Goal: Information Seeking & Learning: Learn about a topic

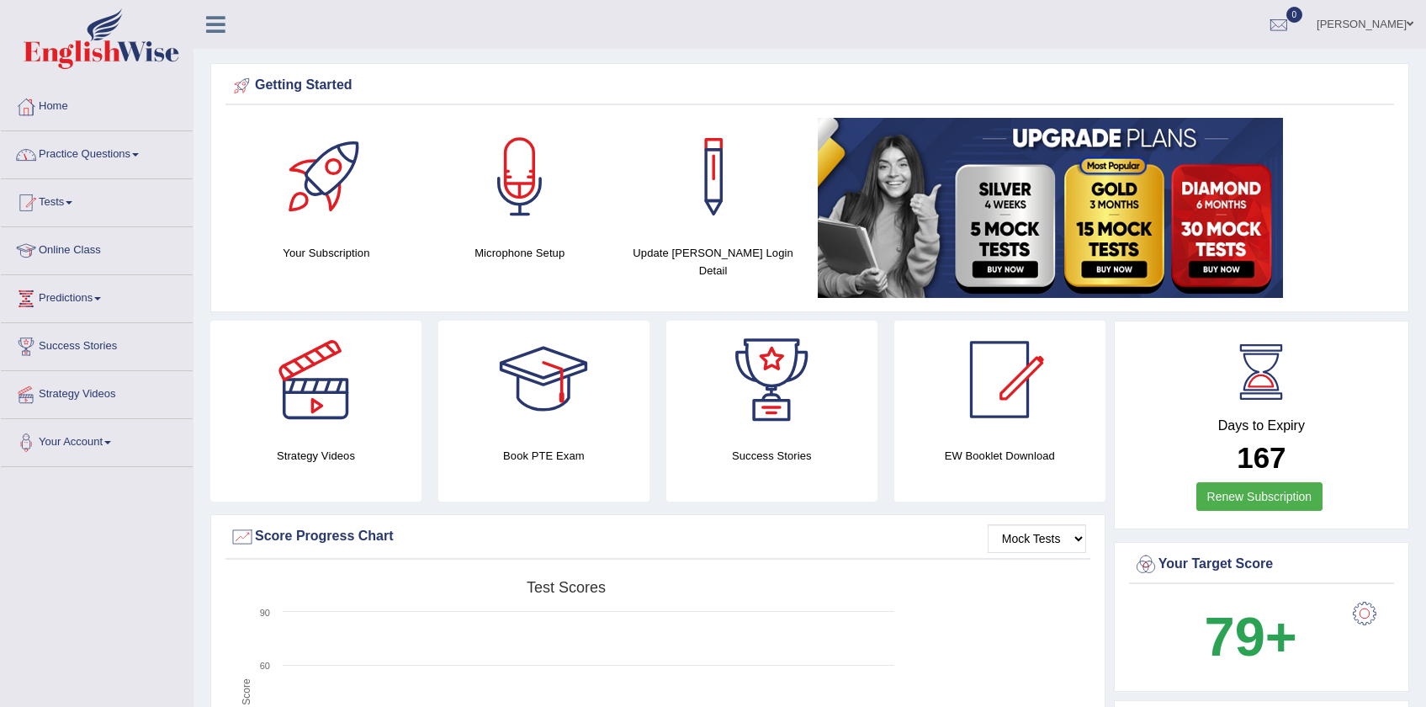
click at [64, 162] on link "Practice Questions" at bounding box center [97, 152] width 192 height 42
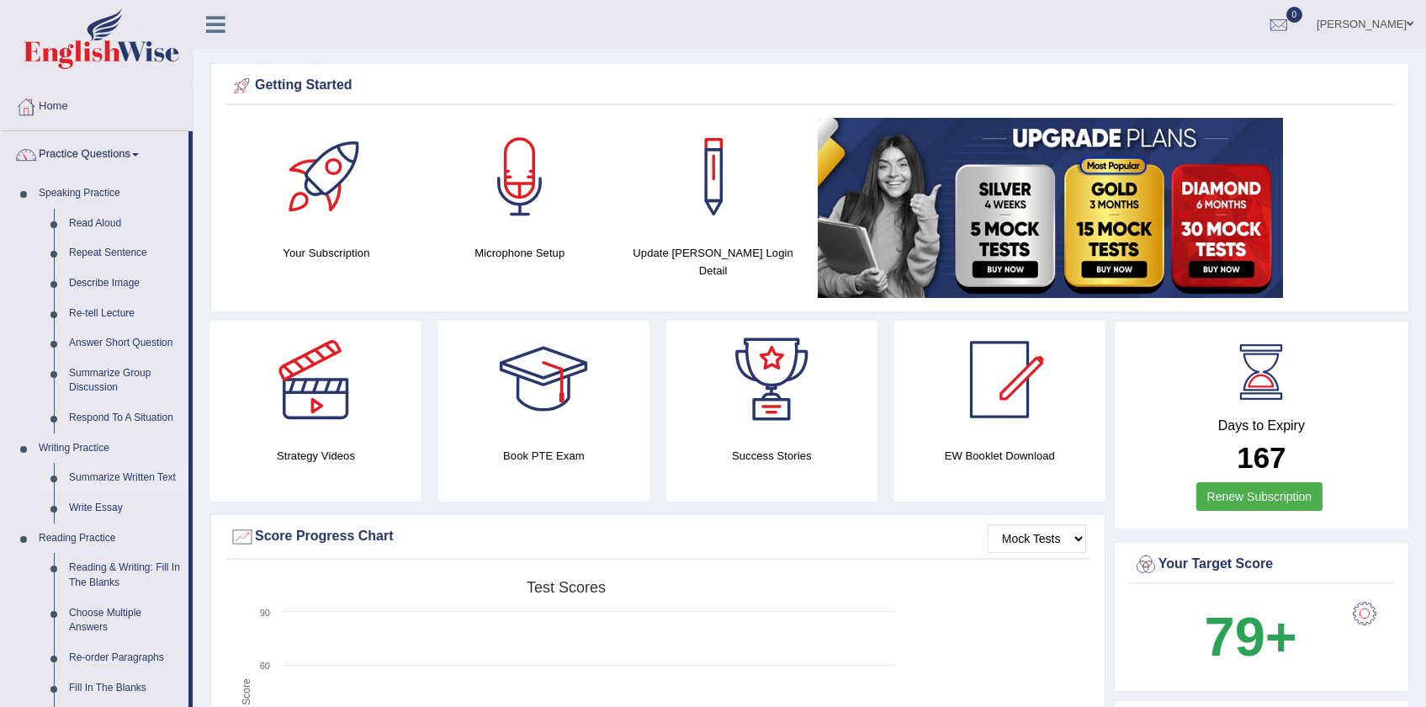
click at [91, 475] on link "Summarize Written Text" at bounding box center [124, 478] width 127 height 30
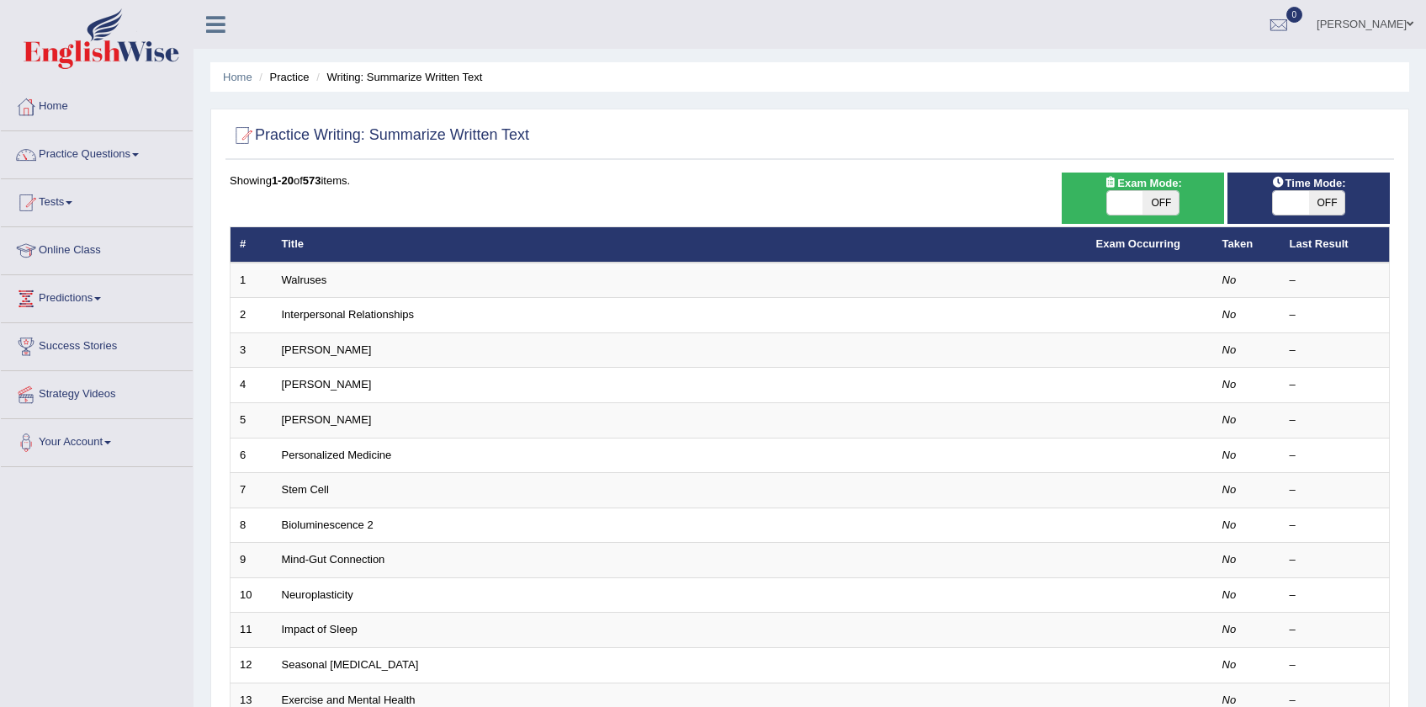
click at [1319, 204] on span "OFF" at bounding box center [1327, 203] width 36 height 24
checkbox input "true"
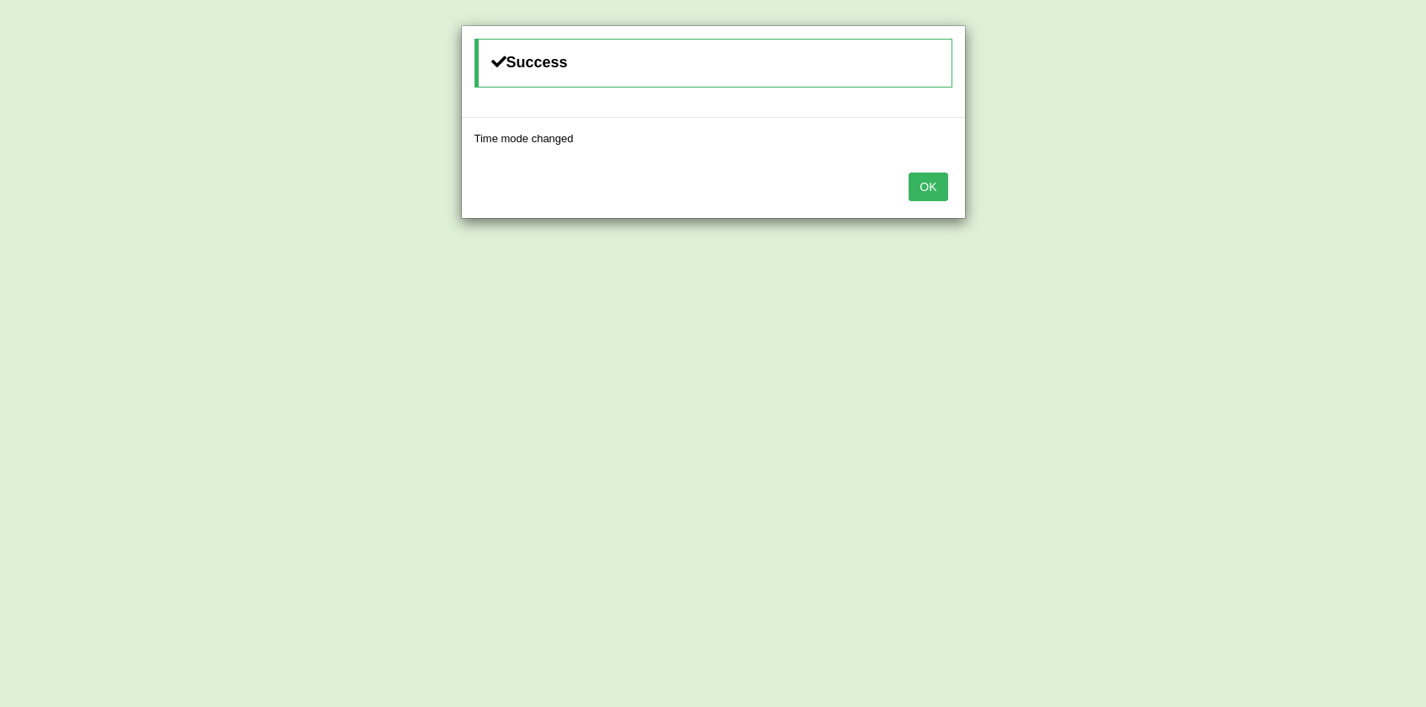
click at [942, 191] on button "OK" at bounding box center [928, 186] width 39 height 29
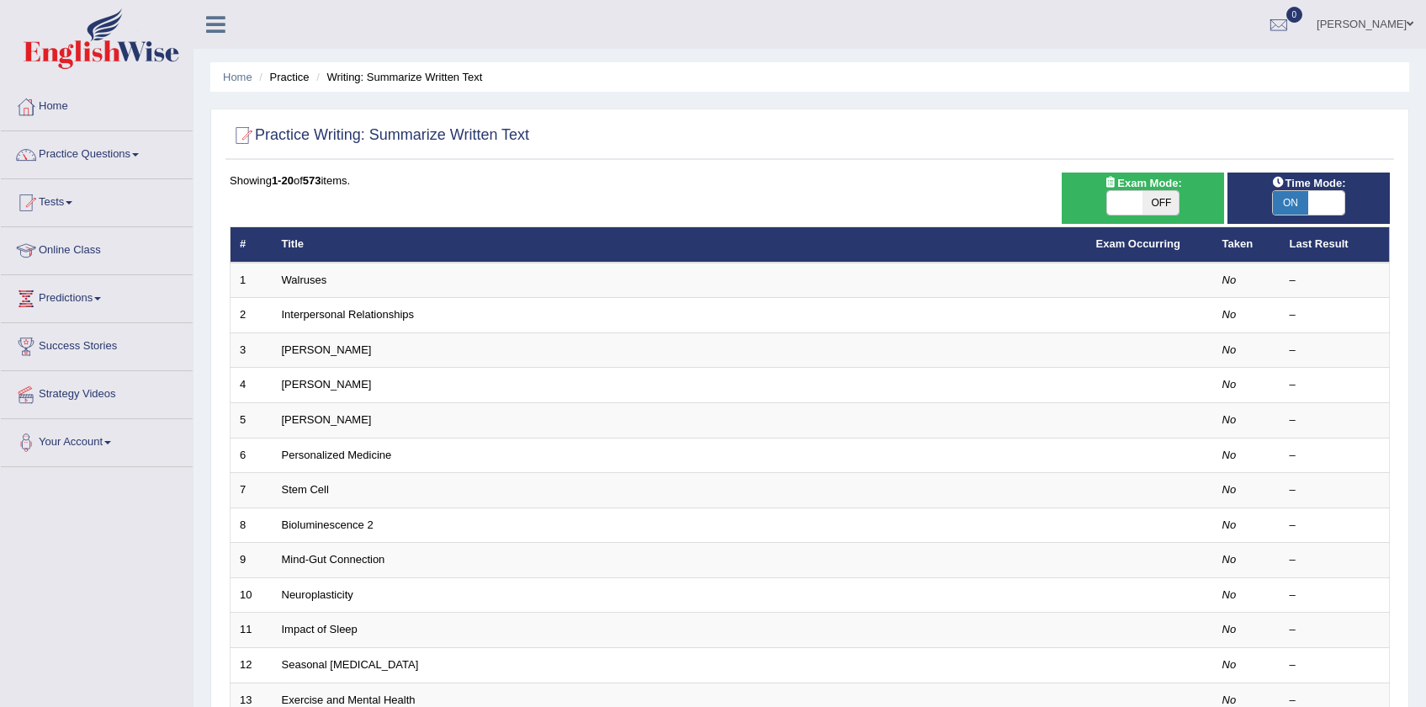
click at [1156, 202] on span "OFF" at bounding box center [1161, 203] width 36 height 24
checkbox input "true"
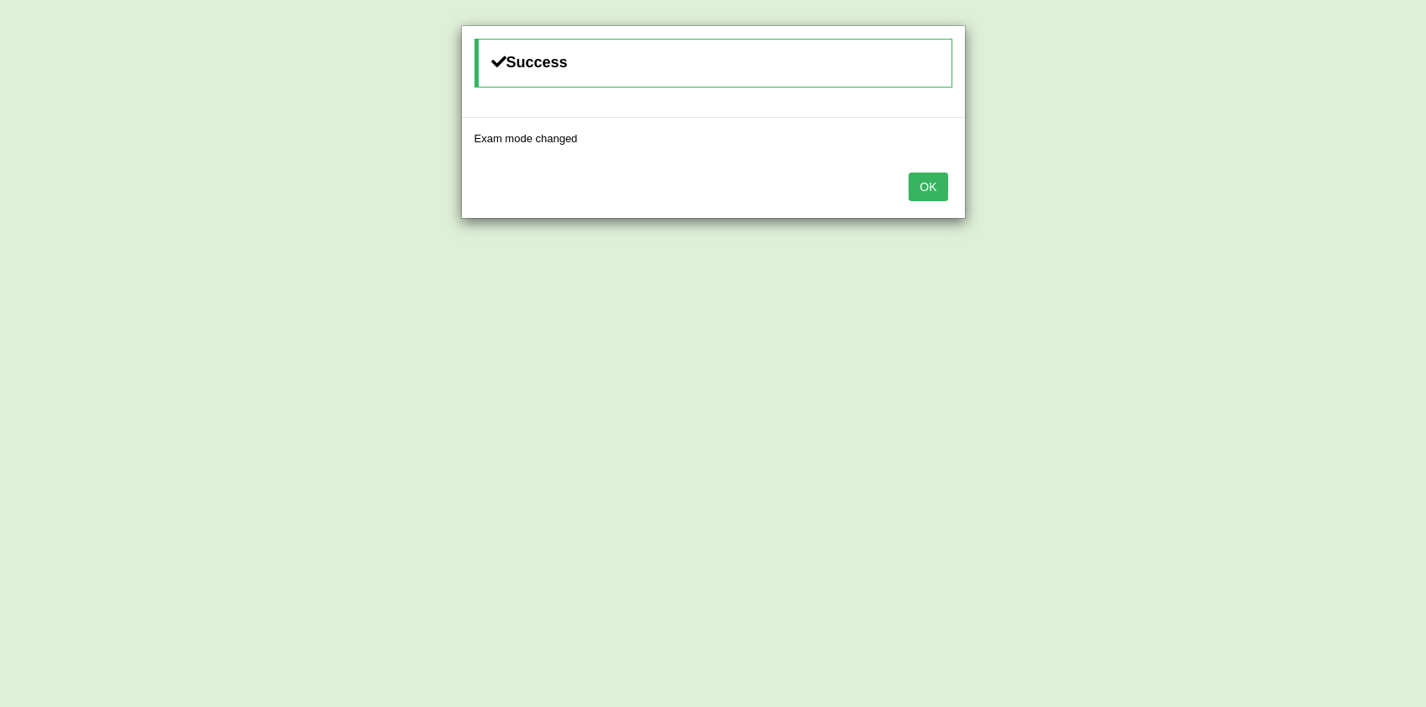
click at [931, 191] on button "OK" at bounding box center [928, 186] width 39 height 29
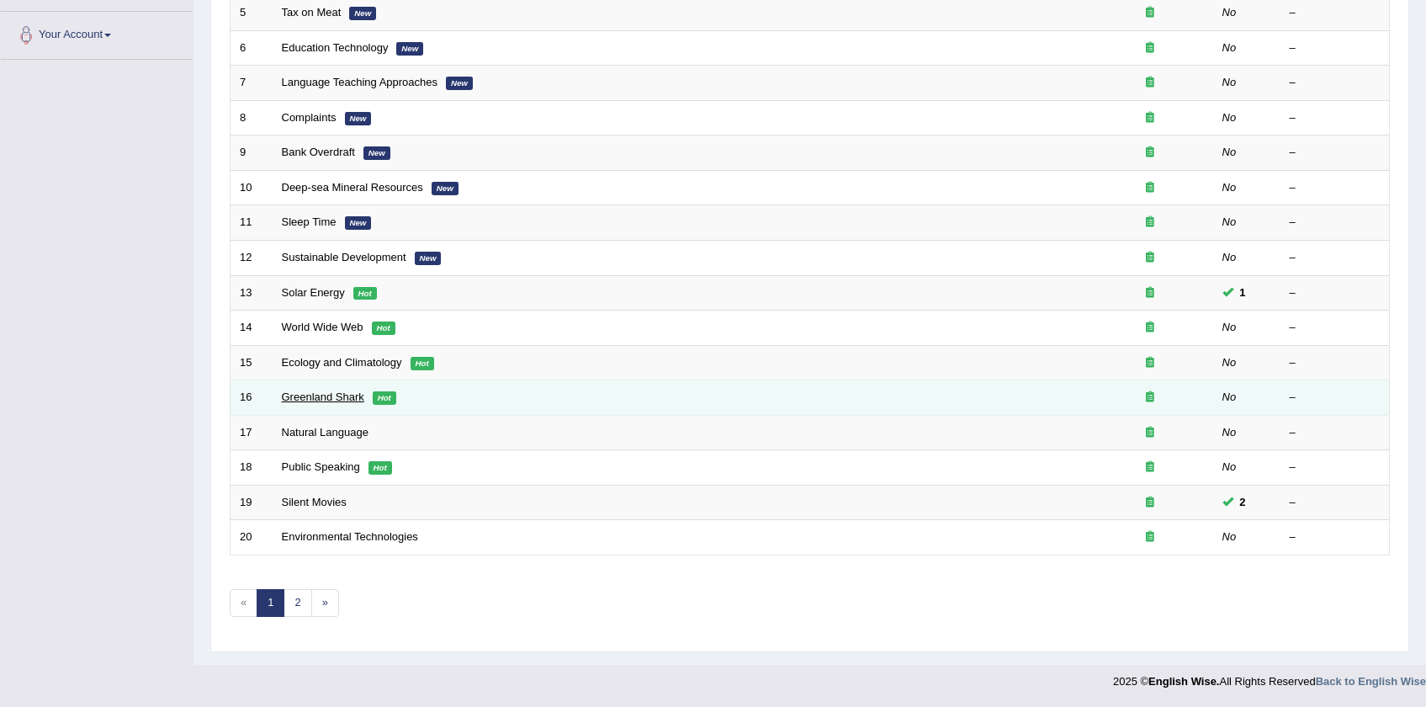
click at [338, 401] on link "Greenland Shark" at bounding box center [323, 396] width 82 height 13
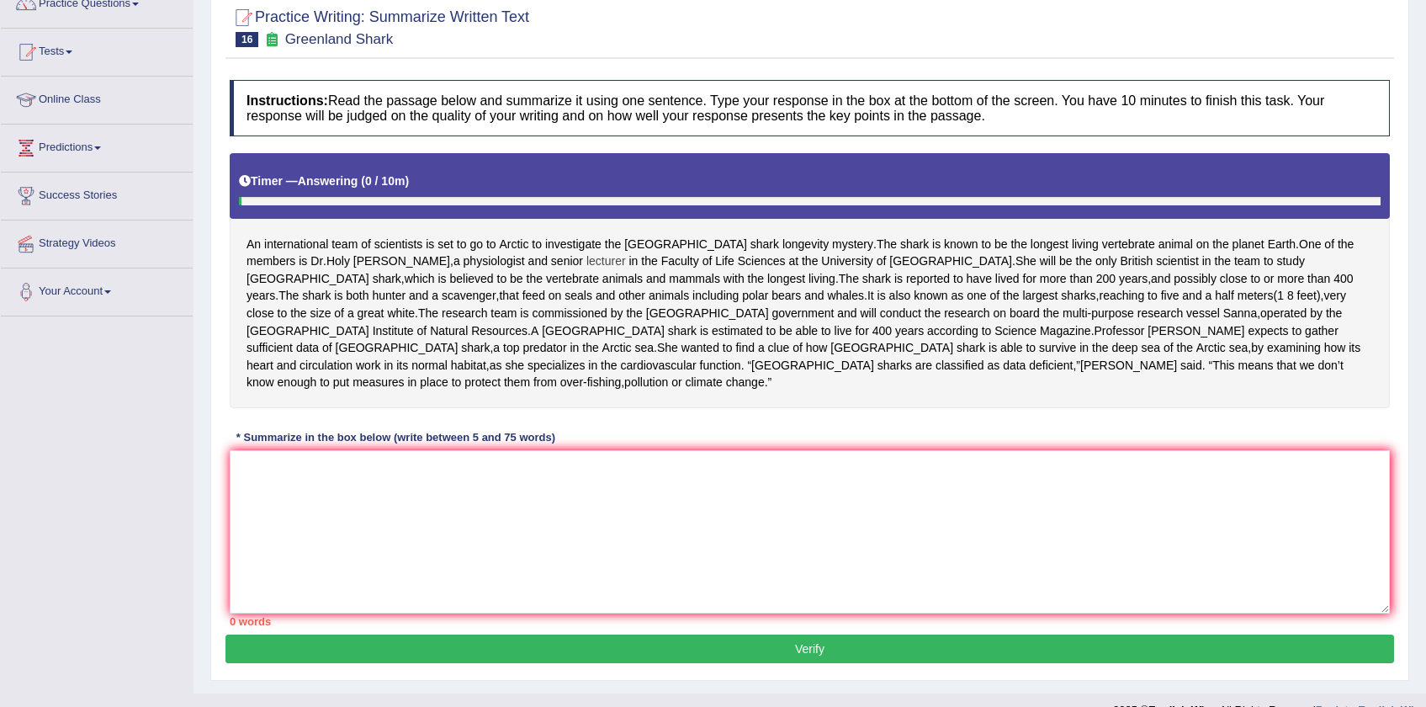
scroll to position [177, 0]
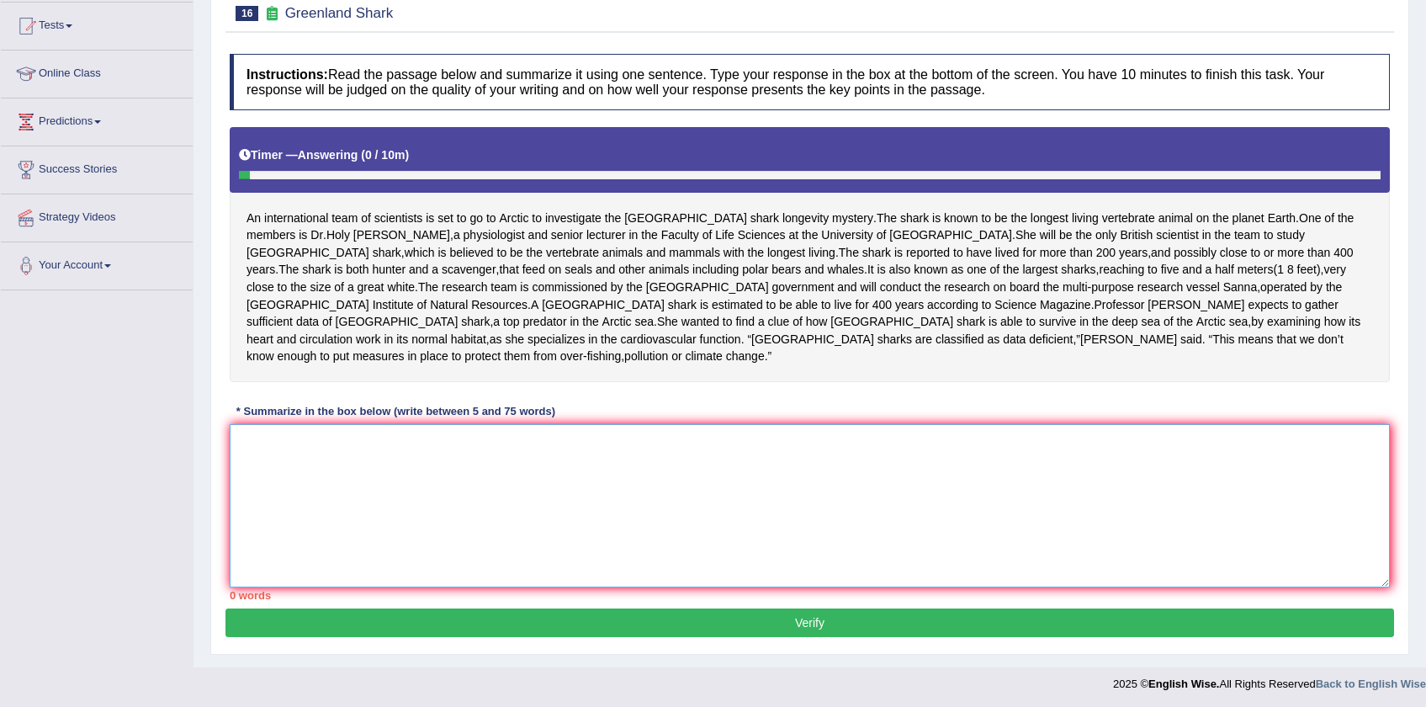
click at [460, 433] on textarea at bounding box center [810, 505] width 1160 height 163
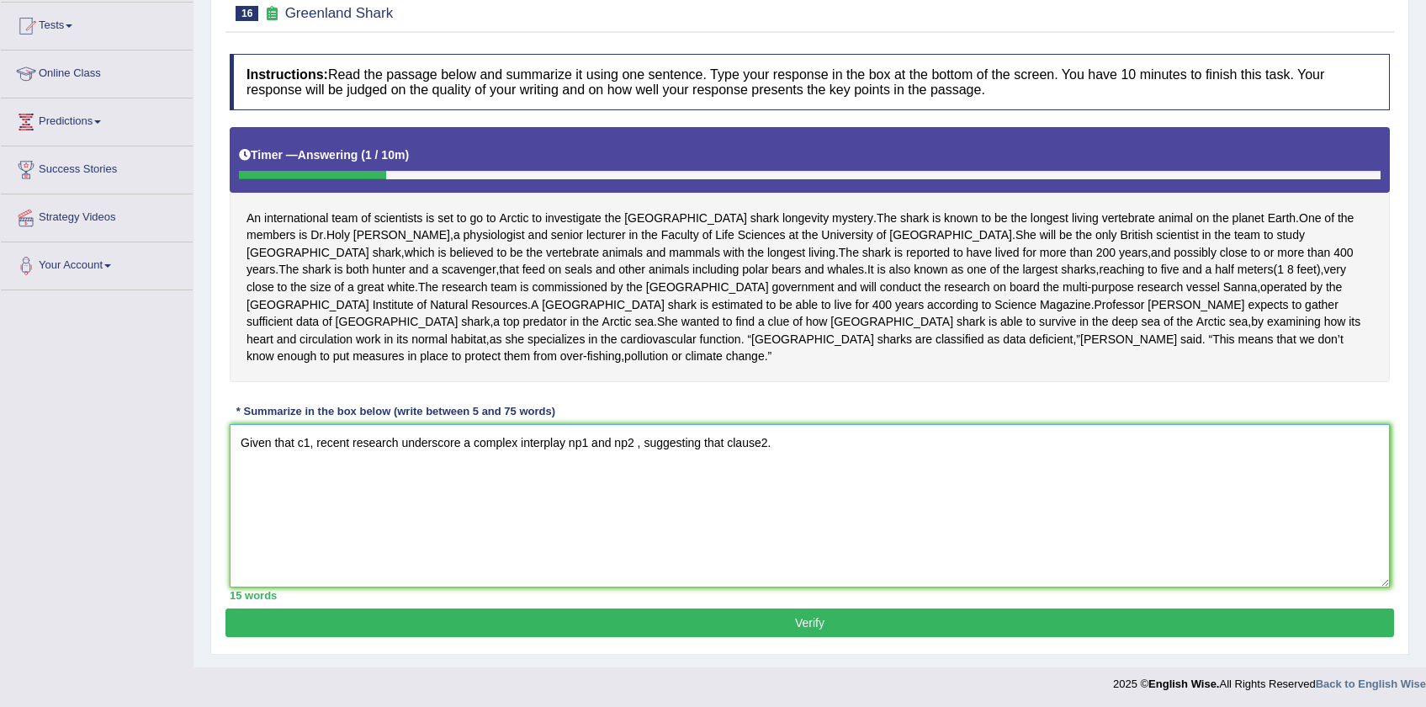
click at [617, 494] on textarea "Given that c1, recent research underscore a complex interplay np1 and np2 , sug…" at bounding box center [810, 505] width 1160 height 163
click at [422, 472] on textarea "Given that c1, recent research underscore a complex interplay np1 and np2 , sug…" at bounding box center [810, 505] width 1160 height 163
click at [589, 424] on textarea "Given that c1, recent research underscore a complex interplay np1 and np2 , sug…" at bounding box center [810, 505] width 1160 height 163
click at [678, 429] on textarea "Given that c1, recent research underscore a complex interplay over-fishing and …" at bounding box center [810, 505] width 1160 height 163
click at [309, 425] on textarea "Given that c1, recent research underscores a complex interplay over-fishing and…" at bounding box center [810, 505] width 1160 height 163
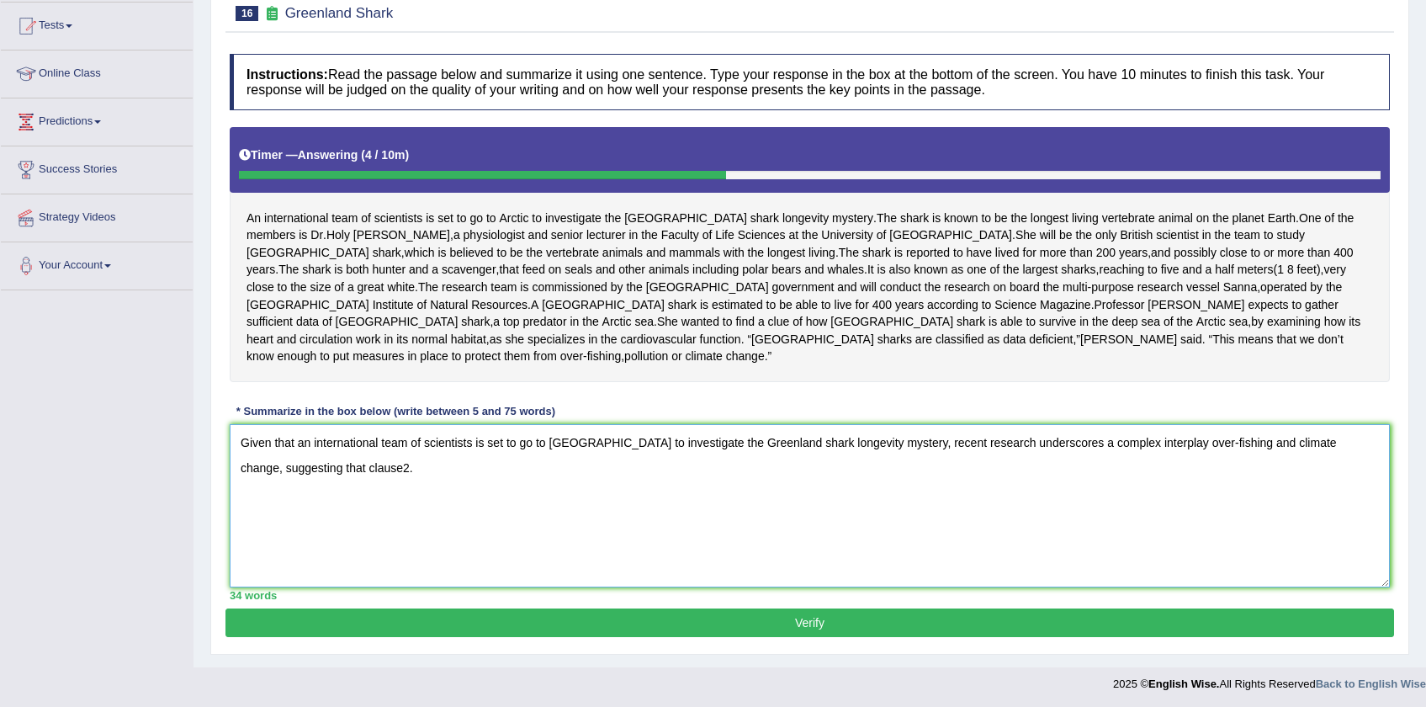
click at [312, 454] on textarea "Given that an international team of scientists is set to go to Arctic to invest…" at bounding box center [810, 505] width 1160 height 163
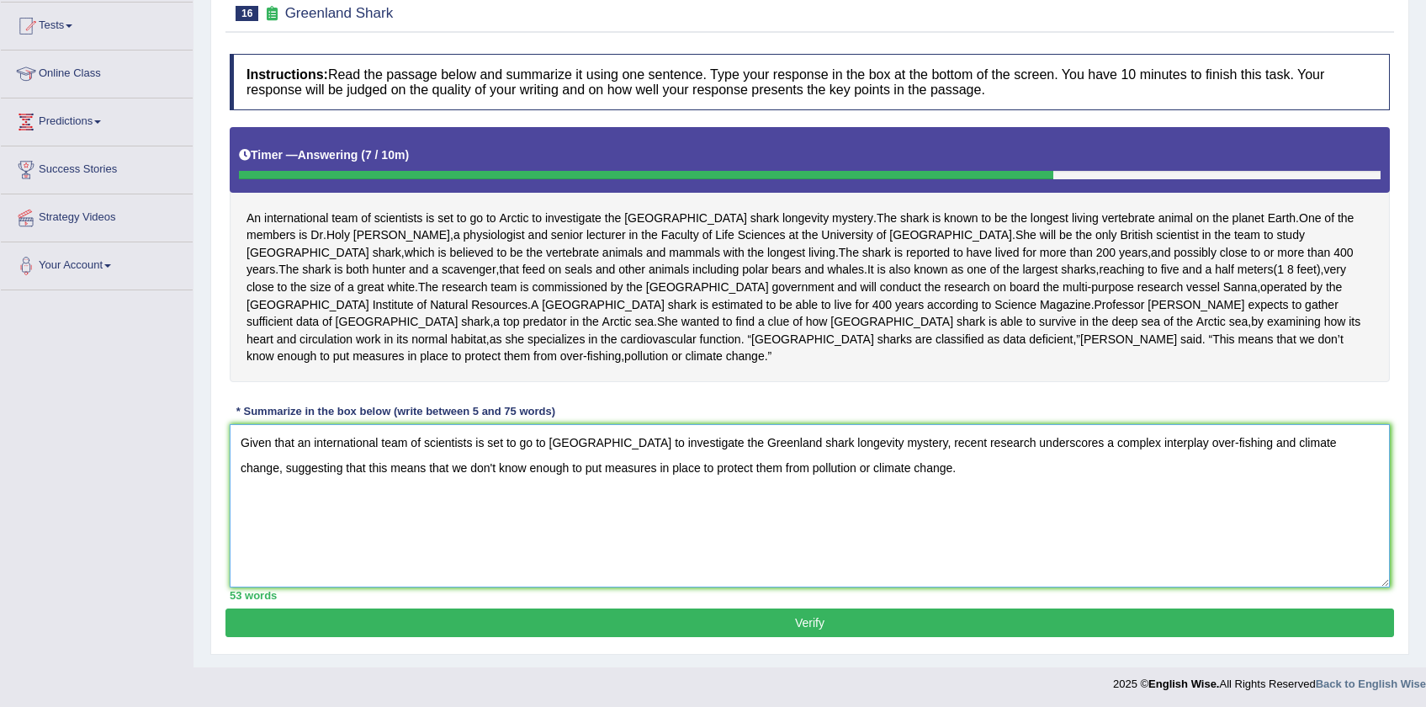
type textarea "Given that an international team of scientists is set to go to Arctic to invest…"
click at [308, 617] on button "Verify" at bounding box center [810, 622] width 1169 height 29
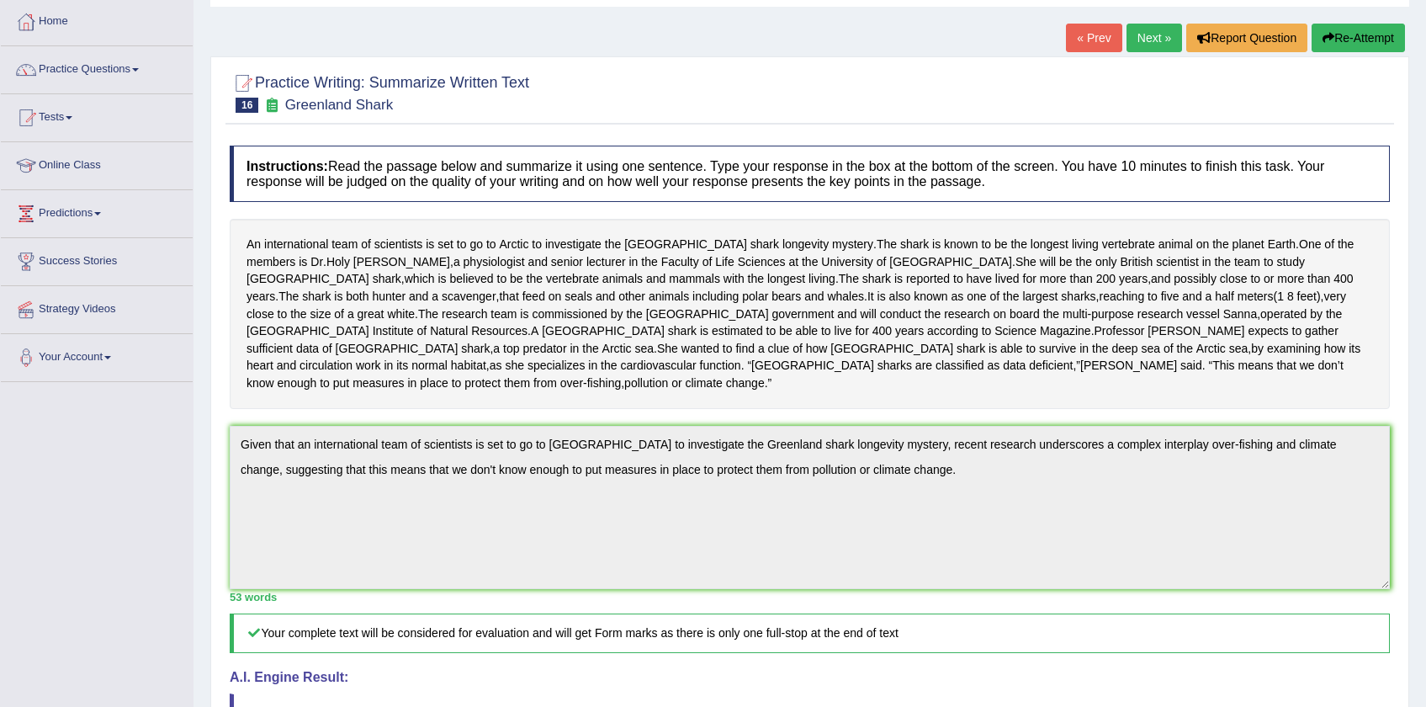
scroll to position [0, 0]
